Goal: Information Seeking & Learning: Learn about a topic

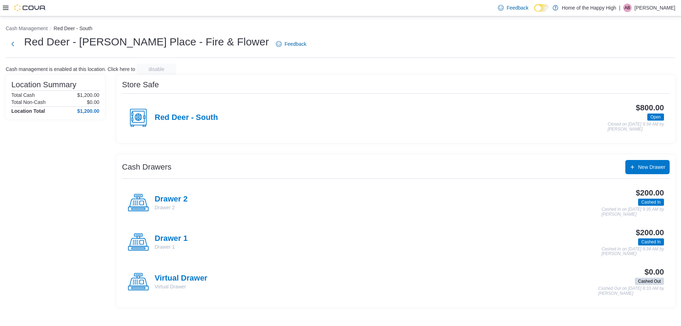
click at [5, 5] on div at bounding box center [24, 7] width 43 height 7
click at [4, 7] on icon at bounding box center [6, 8] width 6 height 6
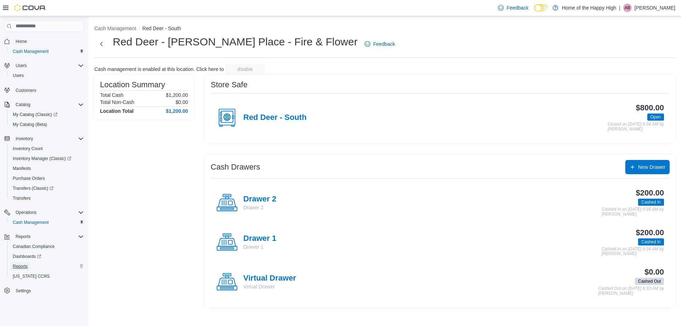
click at [26, 265] on span "Reports" at bounding box center [20, 266] width 15 height 6
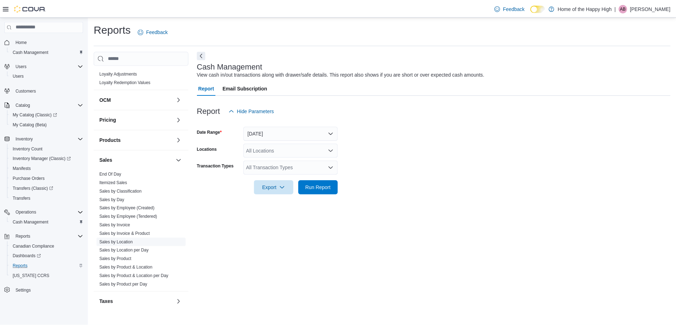
scroll to position [300, 0]
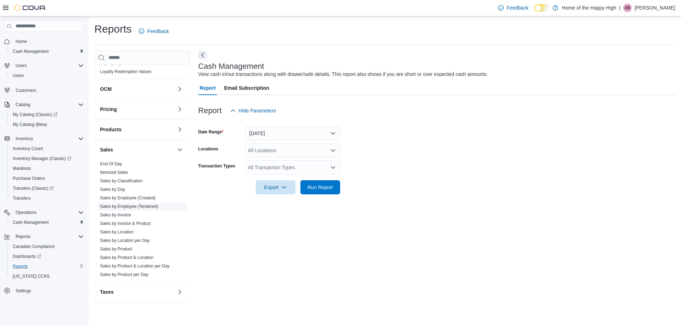
click at [128, 207] on link "Sales by Employee (Tendered)" at bounding box center [129, 206] width 58 height 5
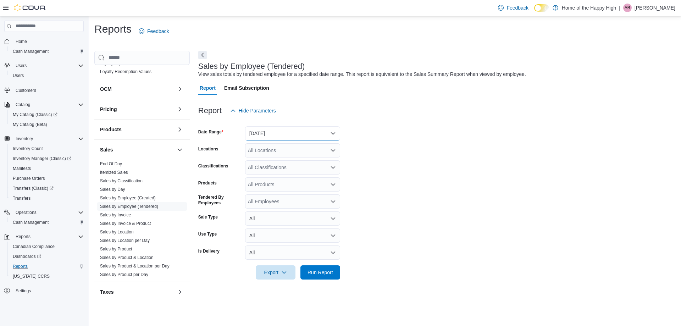
click at [254, 131] on button "Yesterday" at bounding box center [292, 133] width 95 height 14
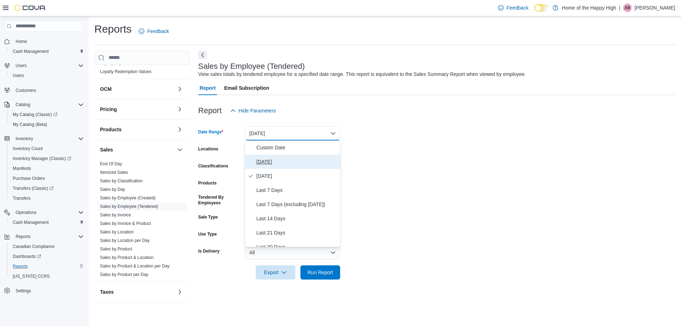
click at [258, 162] on span "Today" at bounding box center [296, 161] width 81 height 9
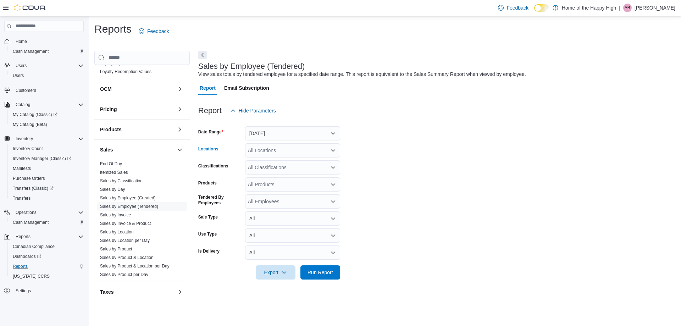
click at [258, 155] on div "All Locations" at bounding box center [292, 150] width 95 height 14
type input "***"
click at [273, 160] on span "Choose from the following options" at bounding box center [270, 162] width 7 height 7
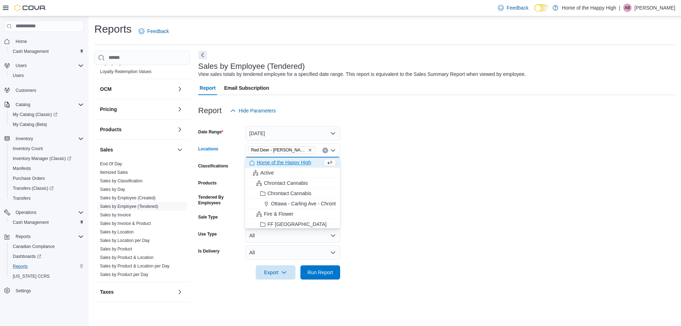
click at [381, 202] on form "Date Range Today Locations Red Deer - Bower Place - Fire & Flower Combo box. Se…" at bounding box center [436, 199] width 477 height 162
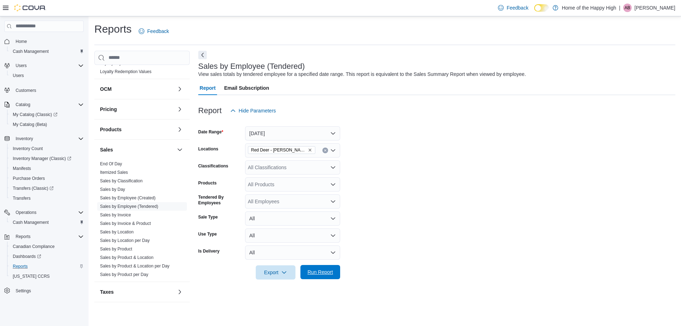
click at [324, 273] on span "Run Report" at bounding box center [320, 271] width 26 height 7
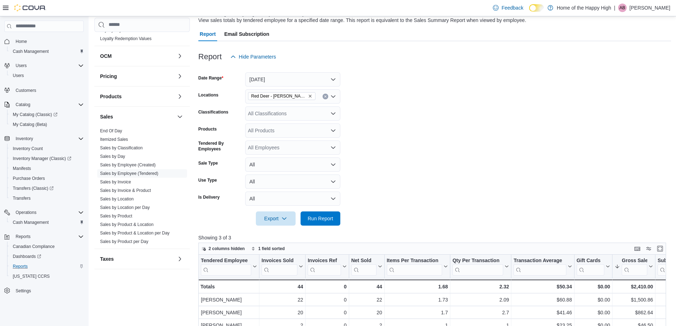
scroll to position [142, 0]
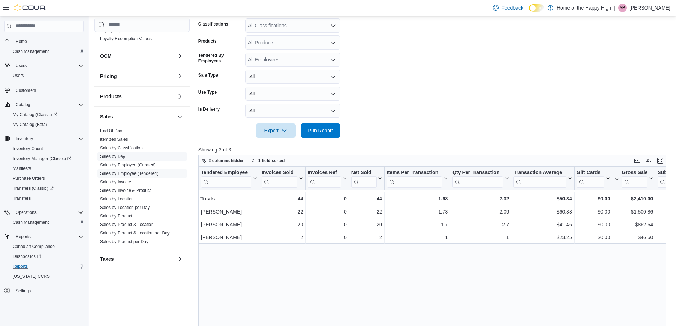
click at [108, 157] on link "Sales by Day" at bounding box center [112, 156] width 25 height 5
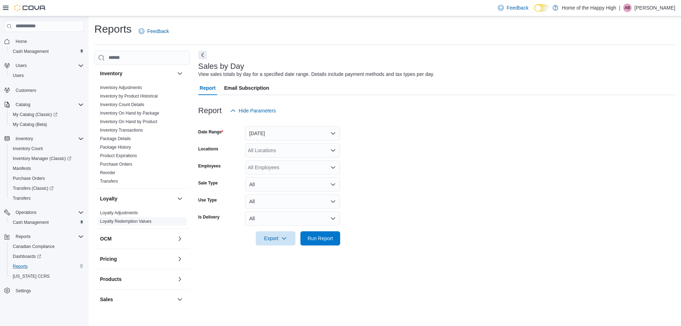
scroll to position [88, 0]
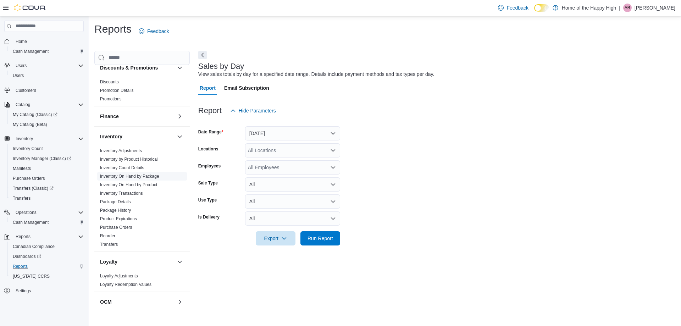
click at [142, 175] on link "Inventory On Hand by Package" at bounding box center [129, 176] width 59 height 5
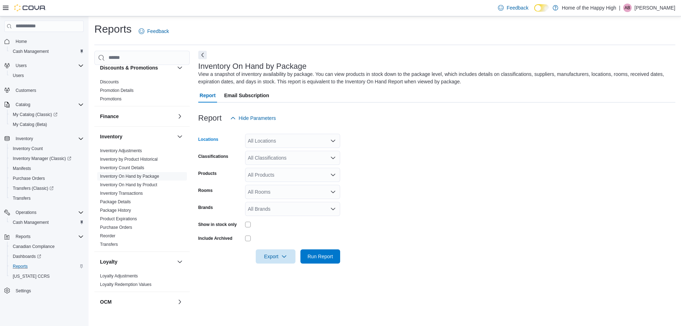
click at [257, 142] on div "All Locations" at bounding box center [292, 141] width 95 height 14
type input "***"
click at [277, 150] on span "Red Deer - Bower Place - Fire & Flower" at bounding box center [331, 152] width 114 height 7
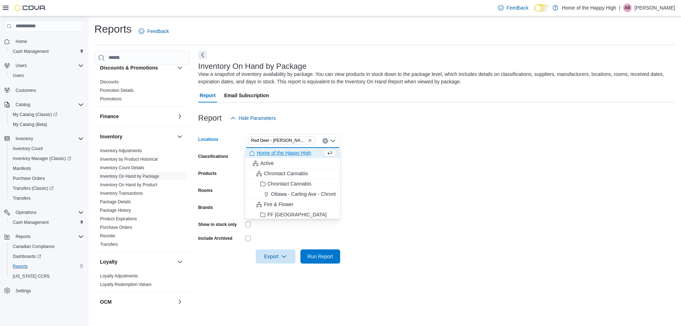
click at [382, 163] on form "Locations Red Deer - Bower Place - Fire & Flower Combo box. Selected. Red Deer …" at bounding box center [436, 194] width 477 height 138
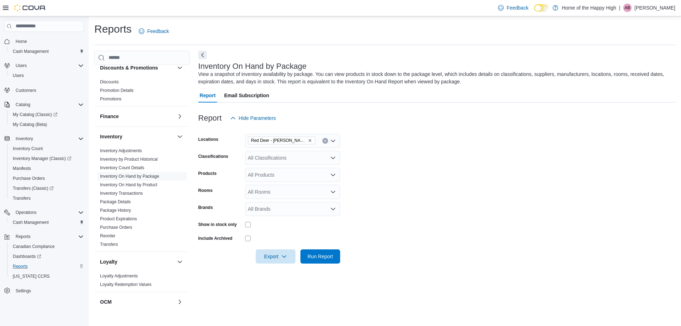
click at [255, 157] on div "All Classifications" at bounding box center [292, 158] width 95 height 14
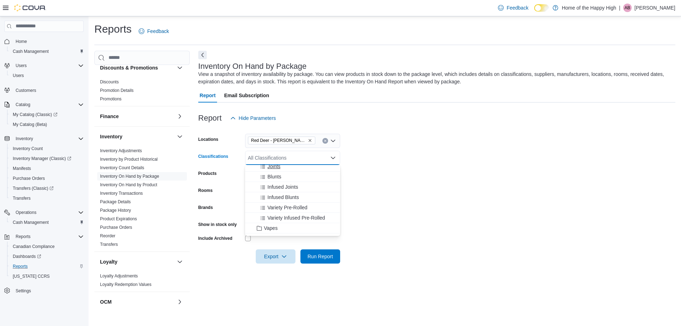
click at [270, 166] on span "Joints" at bounding box center [273, 166] width 13 height 7
click at [272, 171] on span "Blunts" at bounding box center [274, 169] width 14 height 7
click at [275, 189] on span "Variety Pre-Rolled" at bounding box center [287, 190] width 40 height 7
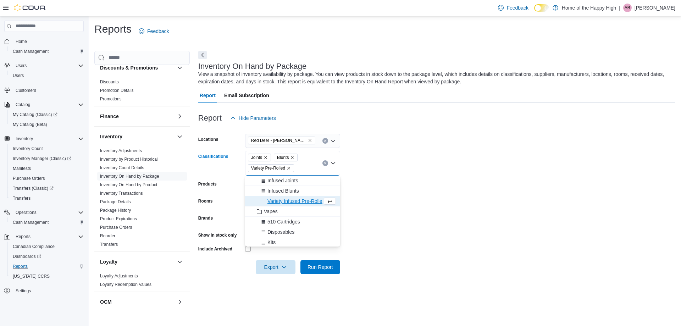
click at [377, 223] on form "Locations Red Deer - Bower Place - Fire & Flower Classifications Joints Blunts …" at bounding box center [436, 199] width 477 height 149
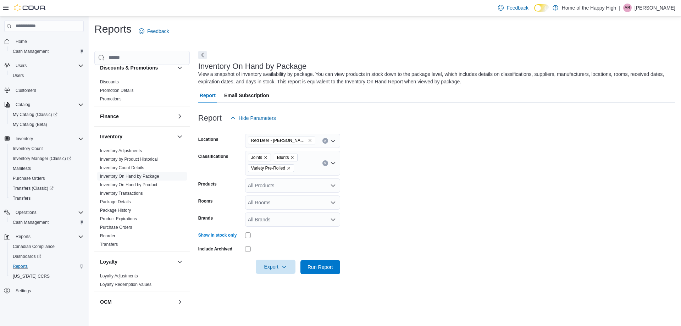
click at [282, 267] on icon "button" at bounding box center [284, 267] width 6 height 6
click at [279, 282] on span "Export to Excel" at bounding box center [277, 281] width 32 height 6
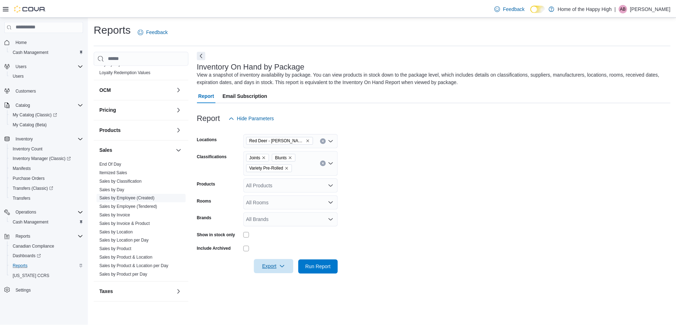
scroll to position [300, 0]
click at [144, 205] on link "Sales by Employee (Tendered)" at bounding box center [129, 206] width 58 height 5
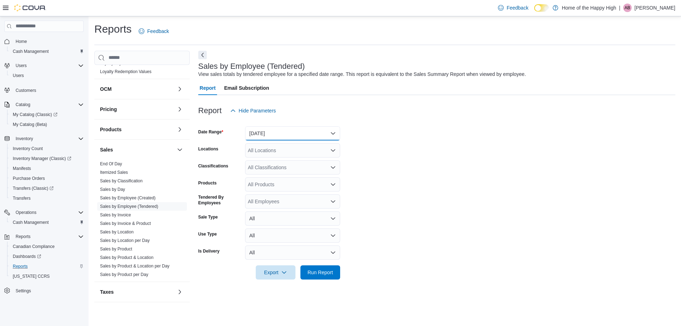
click at [276, 133] on button "Yesterday" at bounding box center [292, 133] width 95 height 14
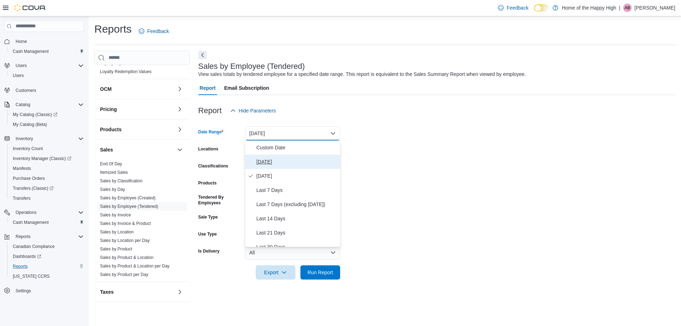
click at [261, 163] on span "Today" at bounding box center [296, 161] width 81 height 9
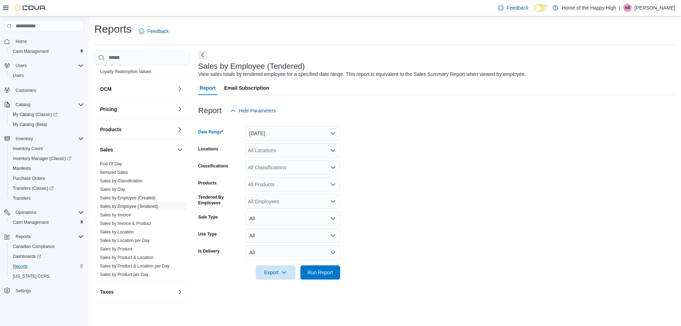
click at [269, 151] on div "All Locations" at bounding box center [292, 150] width 95 height 14
type input "*****"
click at [285, 161] on span "Red Deer - Bower Place - Fire & Flower" at bounding box center [331, 162] width 114 height 7
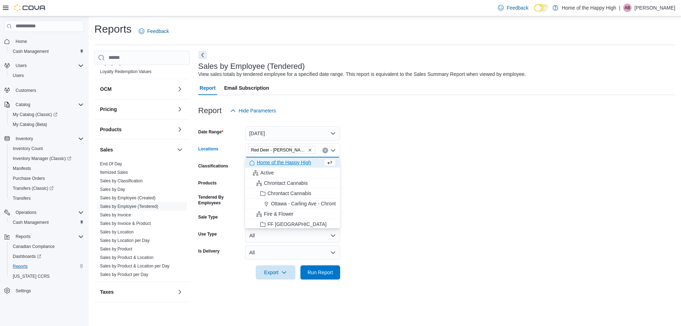
drag, startPoint x: 410, startPoint y: 209, endPoint x: 376, endPoint y: 236, distance: 43.6
click at [412, 209] on form "Date Range Today Locations Red Deer - Bower Place - Fire & Flower Combo box. Se…" at bounding box center [436, 199] width 477 height 162
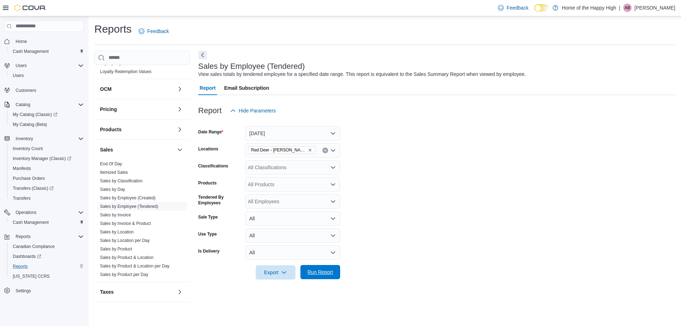
click at [318, 273] on span "Run Report" at bounding box center [320, 271] width 26 height 7
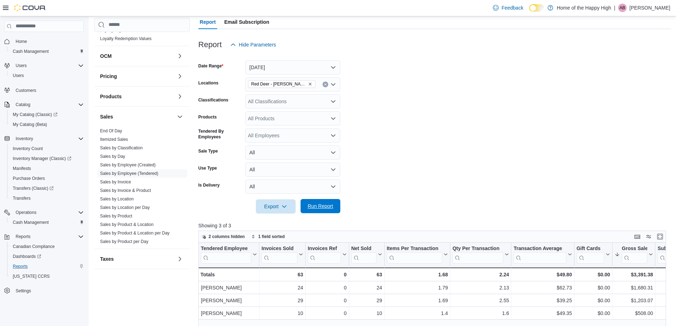
scroll to position [71, 0]
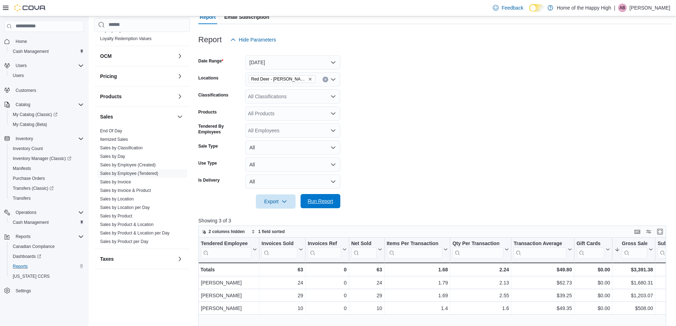
click at [328, 204] on span "Run Report" at bounding box center [320, 201] width 26 height 7
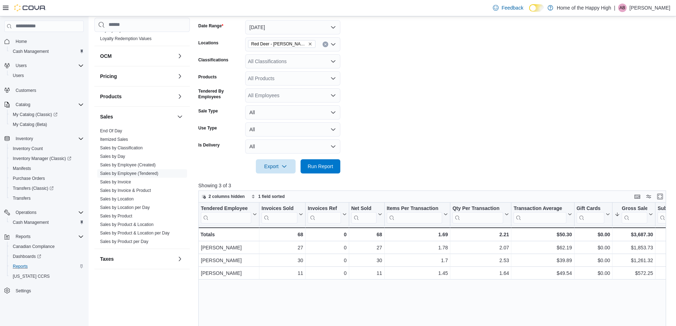
scroll to position [106, 0]
click at [110, 156] on link "Sales by Day" at bounding box center [112, 156] width 25 height 5
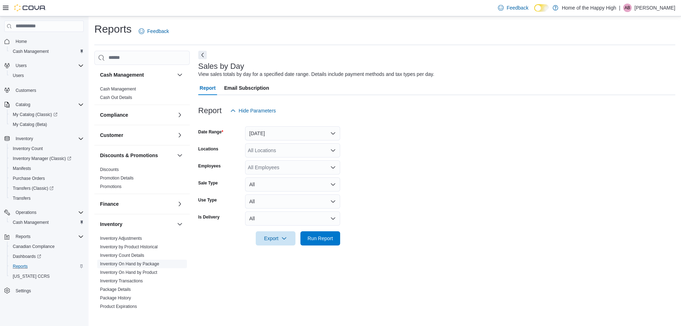
click at [125, 265] on link "Inventory On Hand by Package" at bounding box center [129, 263] width 59 height 5
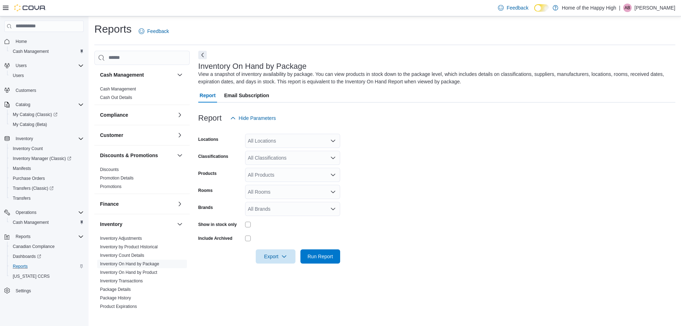
click at [253, 144] on div "All Locations" at bounding box center [292, 141] width 95 height 14
type input "***"
click at [291, 154] on span "Red Deer - Bower Place - Fire & Flower" at bounding box center [331, 152] width 114 height 7
click at [344, 149] on form "Locations Red Deer - Bower Place - Fire & Flower Classifications All Classifica…" at bounding box center [436, 194] width 477 height 138
click at [277, 172] on div "All Products" at bounding box center [292, 175] width 95 height 14
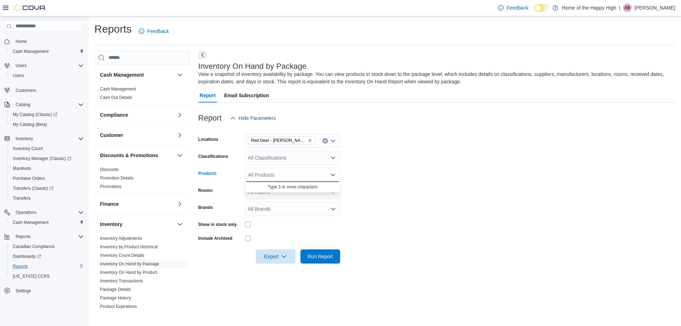
click at [271, 154] on div "All Classifications" at bounding box center [292, 158] width 95 height 14
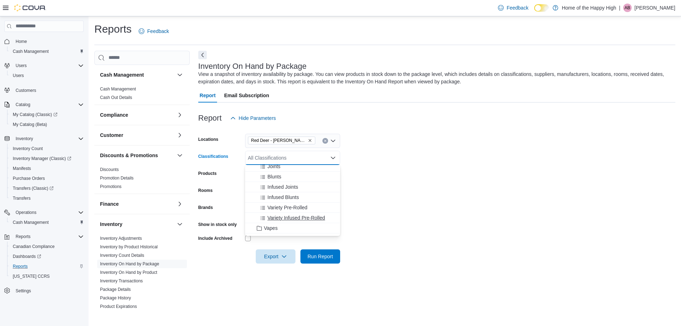
scroll to position [71, 0]
click at [271, 201] on span "Joints" at bounding box center [273, 201] width 13 height 7
click at [484, 233] on form "Locations Red Deer - Bower Place - Fire & Flower Classifications Joints Combo b…" at bounding box center [436, 194] width 477 height 138
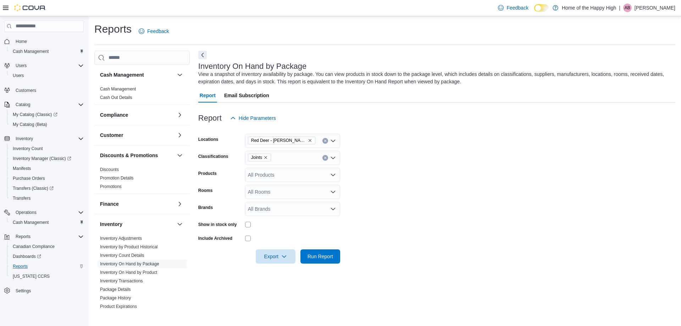
click at [279, 160] on div "Joints" at bounding box center [292, 158] width 95 height 14
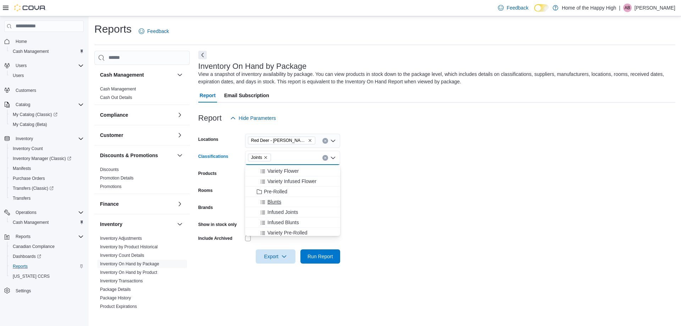
click at [276, 202] on span "Blunts" at bounding box center [274, 201] width 14 height 7
click at [278, 225] on span "Variety Pre-Rolled" at bounding box center [287, 222] width 40 height 7
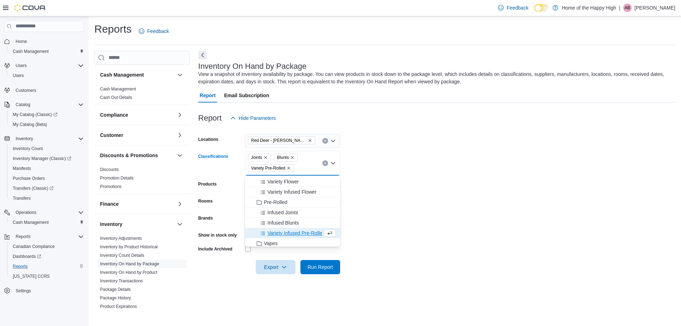
click at [450, 225] on form "Locations Red Deer - Bower Place - Fire & Flower Classifications Joints Blunts …" at bounding box center [436, 199] width 477 height 149
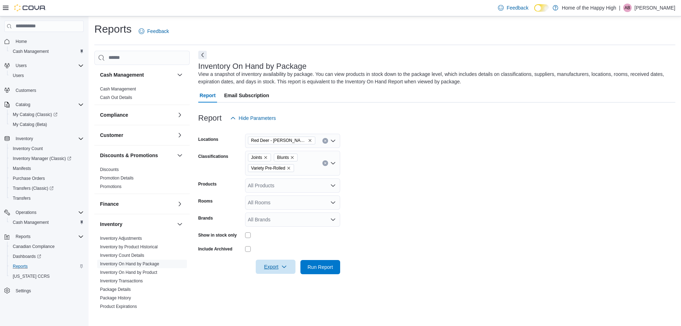
click at [283, 272] on span "Export" at bounding box center [275, 267] width 31 height 14
click at [277, 281] on span "Export to Excel" at bounding box center [277, 281] width 32 height 6
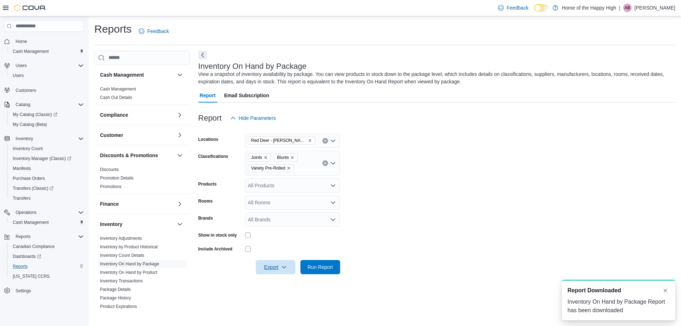
scroll to position [0, 0]
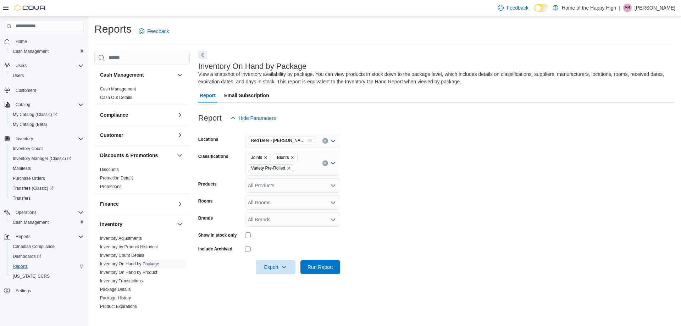
click at [655, 4] on p "Ashley Boychuk" at bounding box center [654, 8] width 41 height 9
click at [629, 71] on span "Sign Out" at bounding box center [629, 69] width 19 height 7
